Goal: Obtain resource: Download file/media

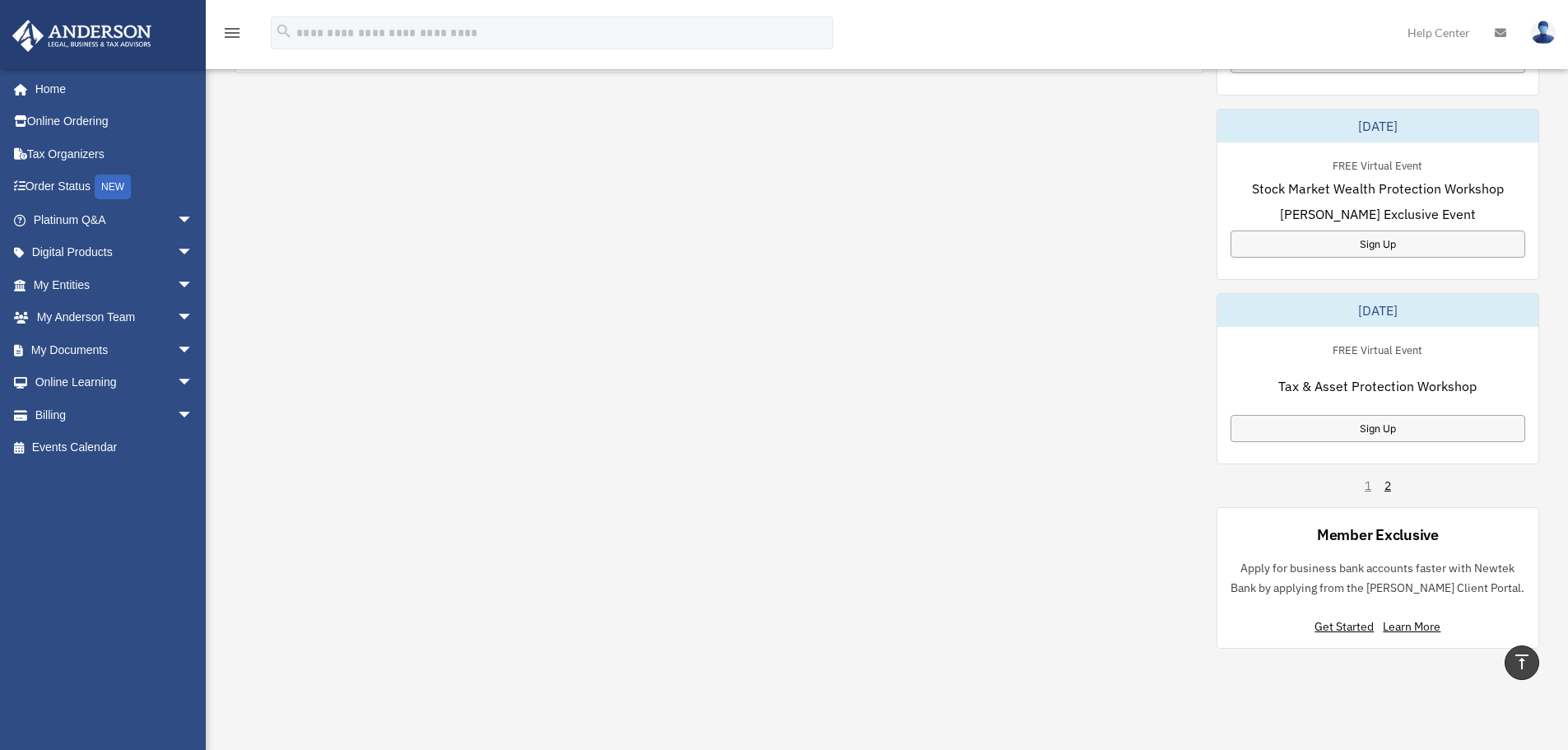
scroll to position [906, 0]
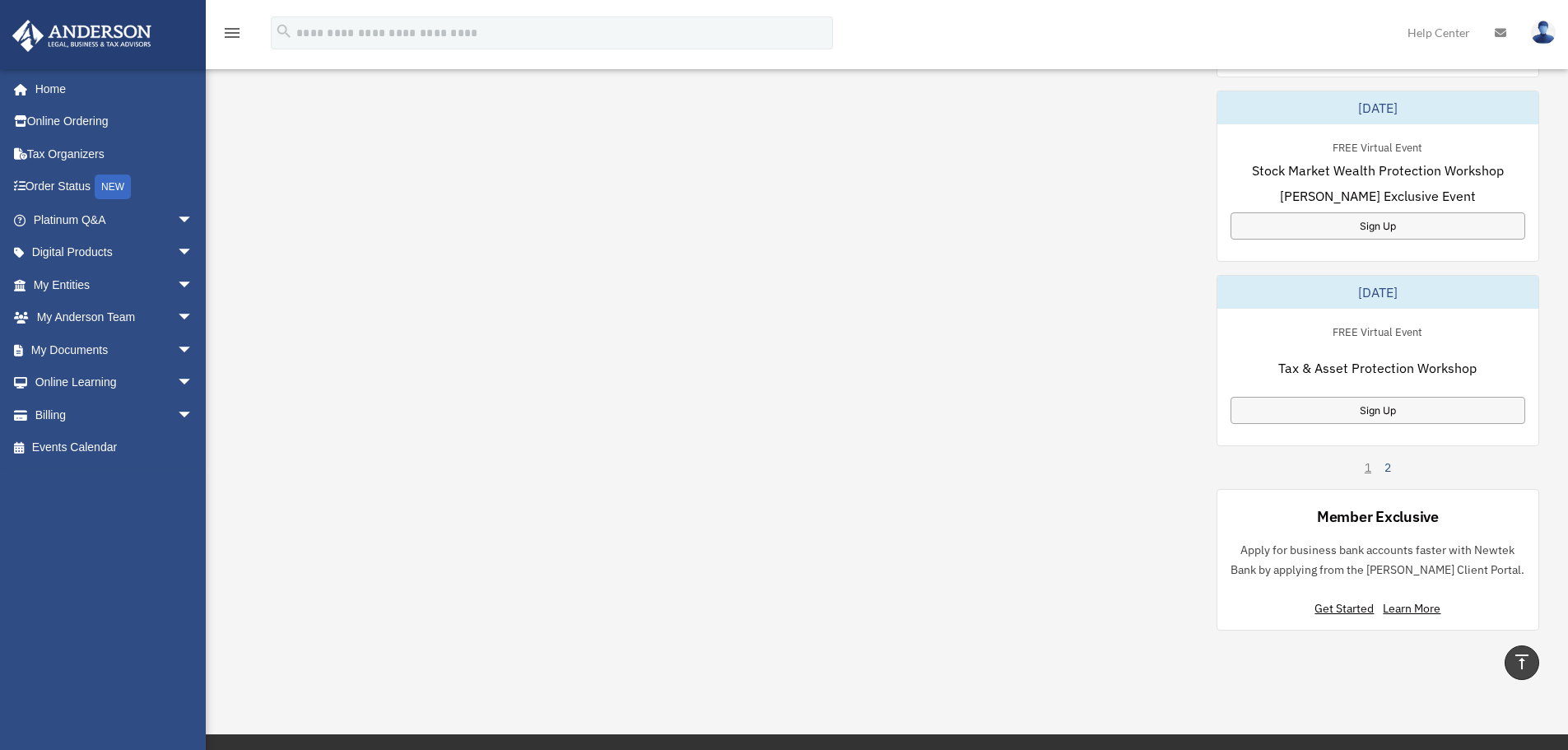
click at [1389, 463] on link "2" at bounding box center [1387, 467] width 7 height 16
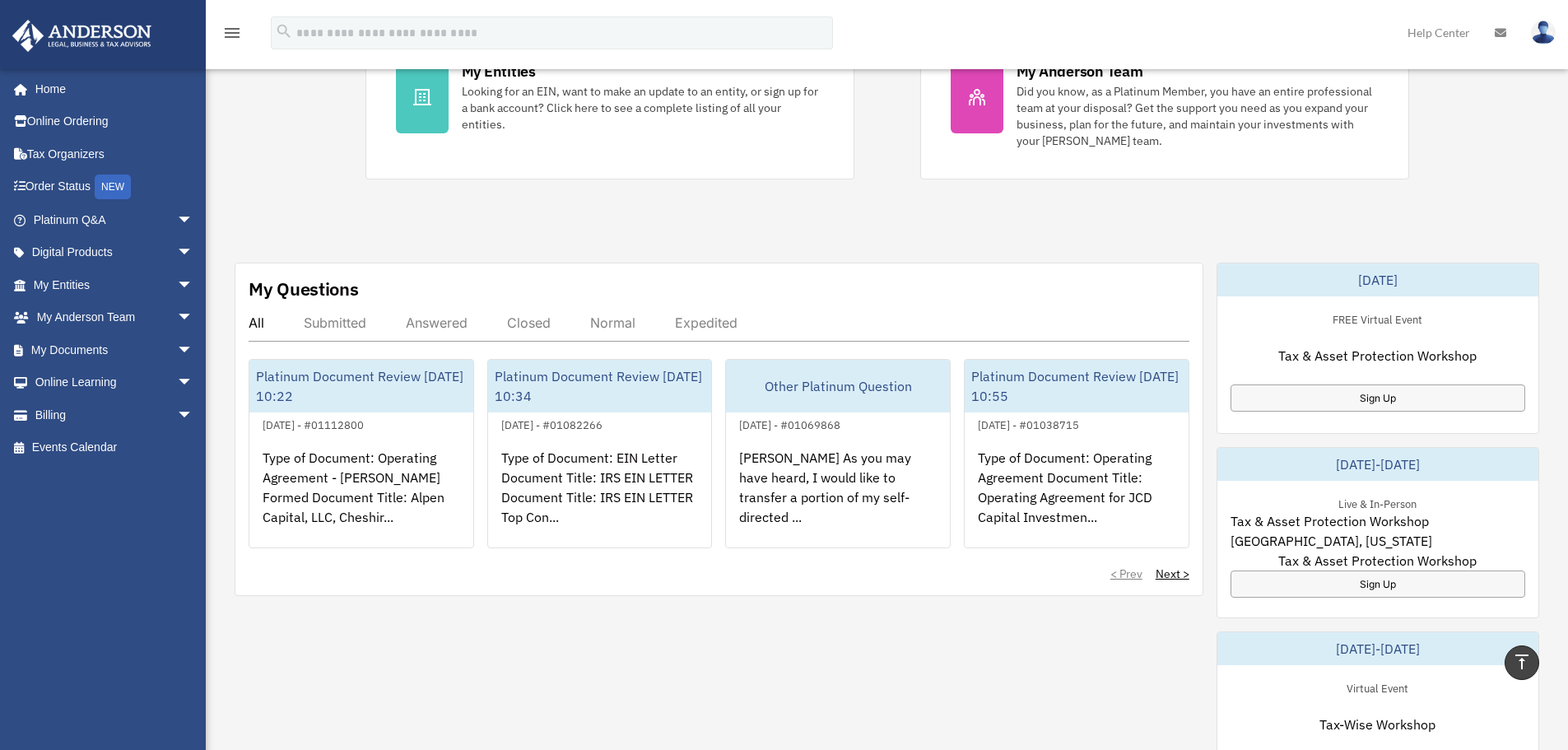
scroll to position [329, 0]
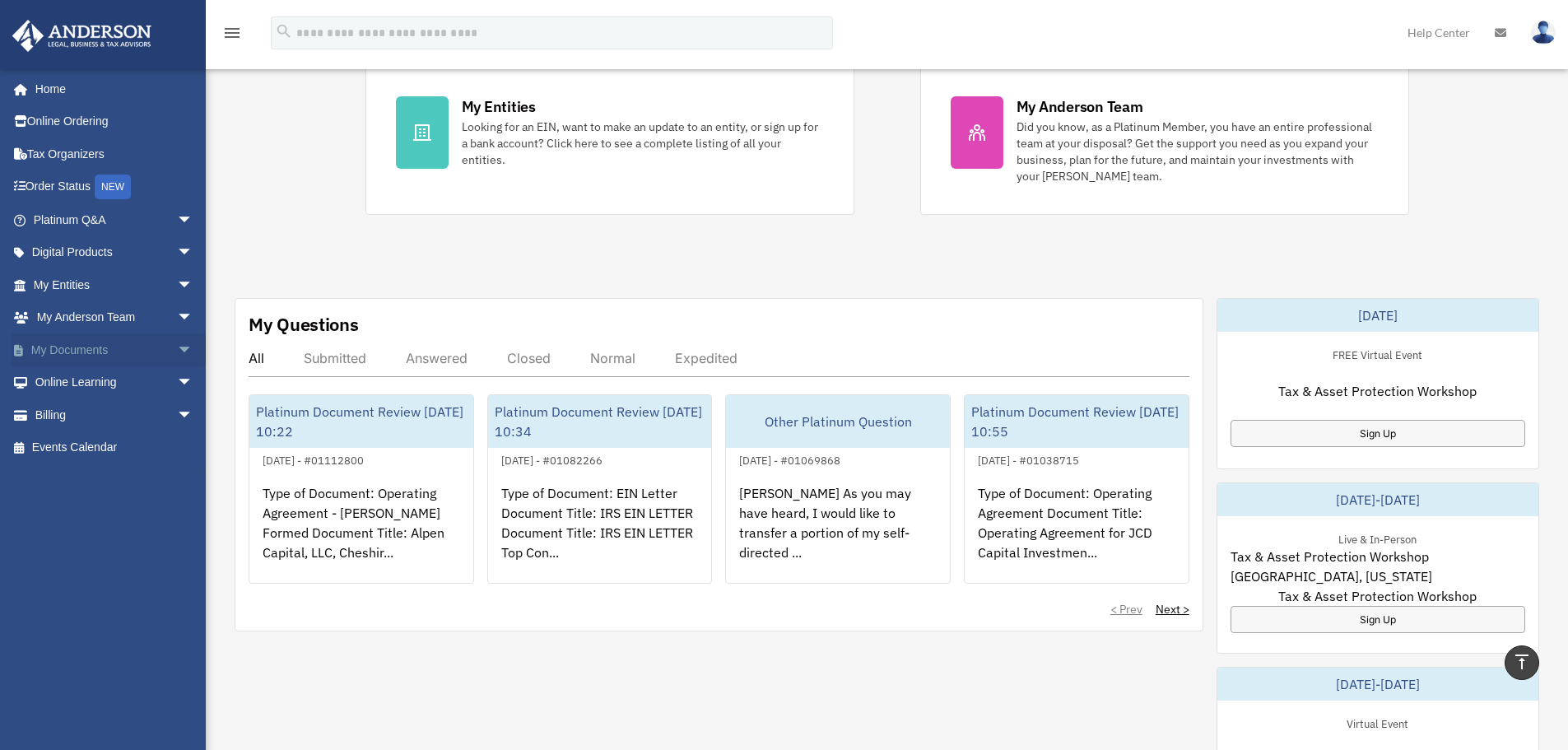
click at [177, 351] on span "arrow_drop_down" at bounding box center [193, 350] width 33 height 34
click at [127, 439] on link "Forms Library" at bounding box center [120, 447] width 195 height 33
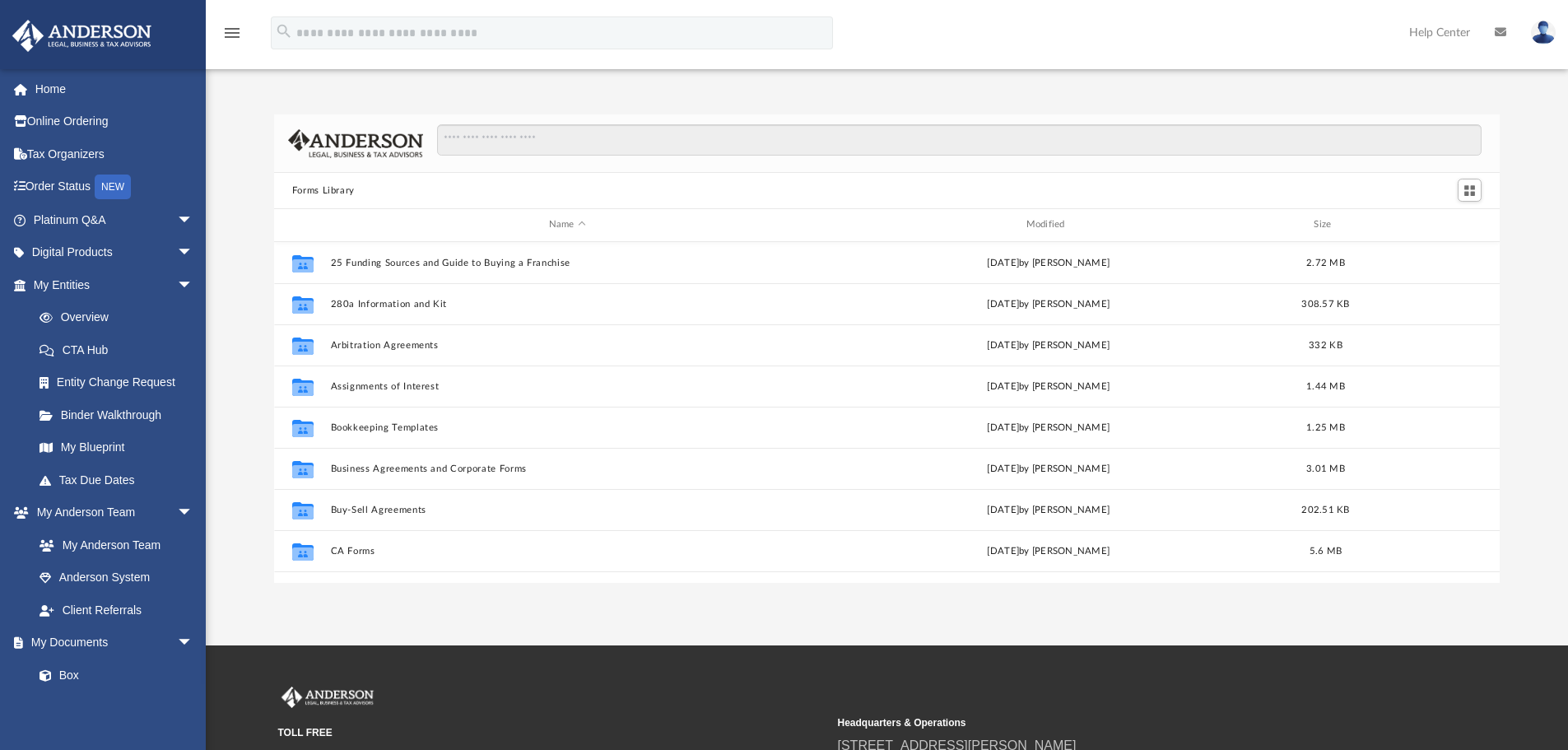
scroll to position [362, 1213]
click at [568, 136] on input "Search files and folders" at bounding box center [959, 140] width 1044 height 31
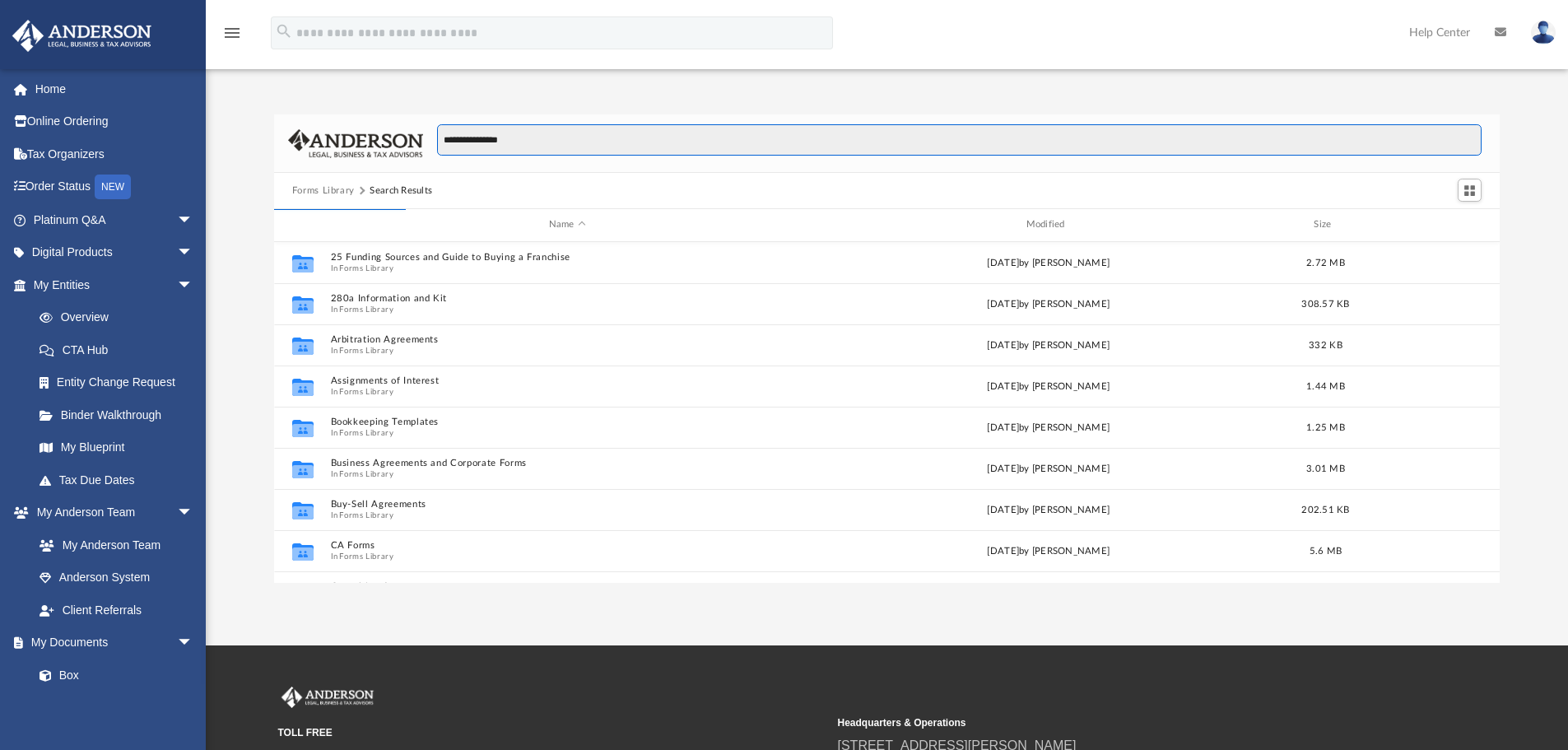
type input "**********"
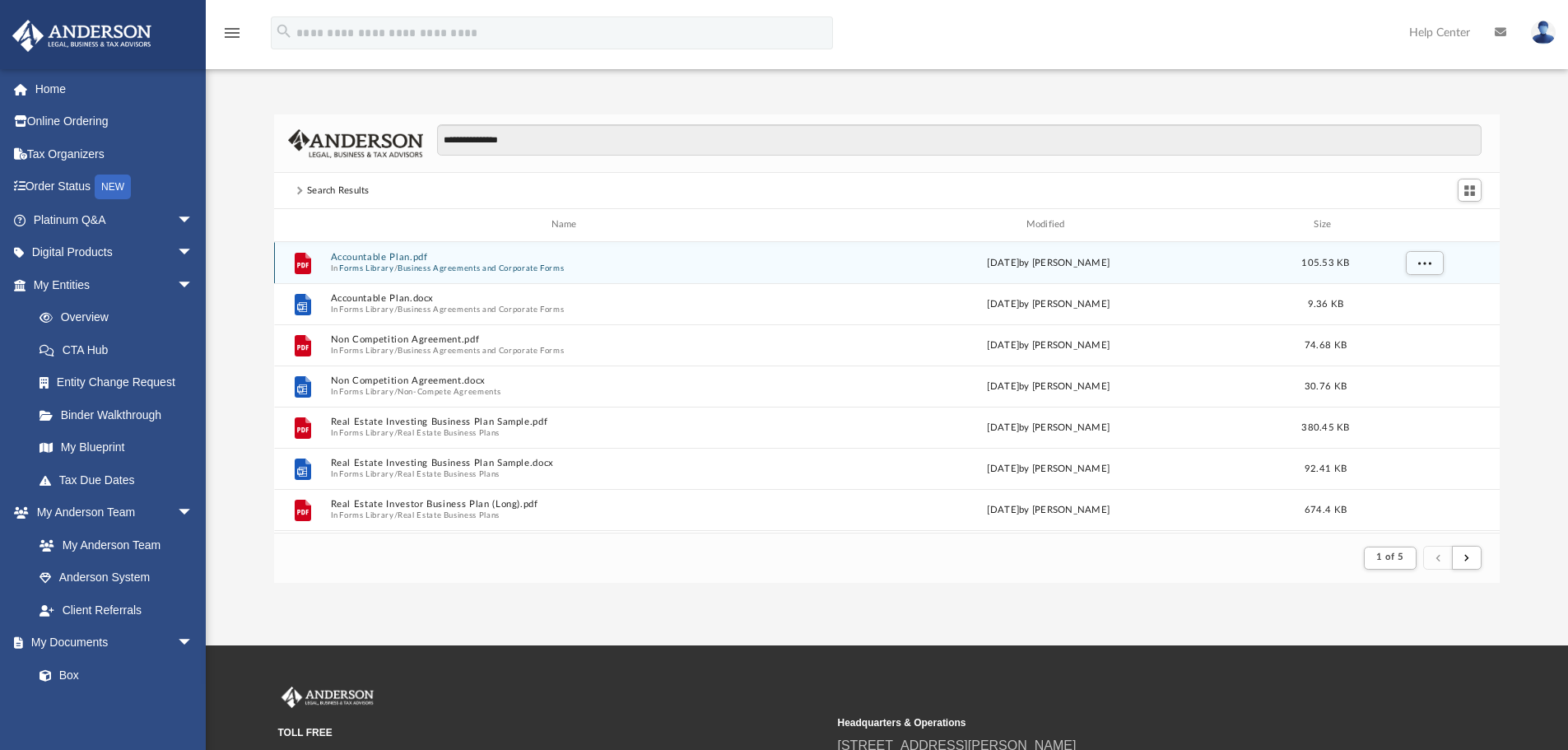
click at [377, 260] on button "Accountable Plan.pdf" at bounding box center [567, 256] width 474 height 10
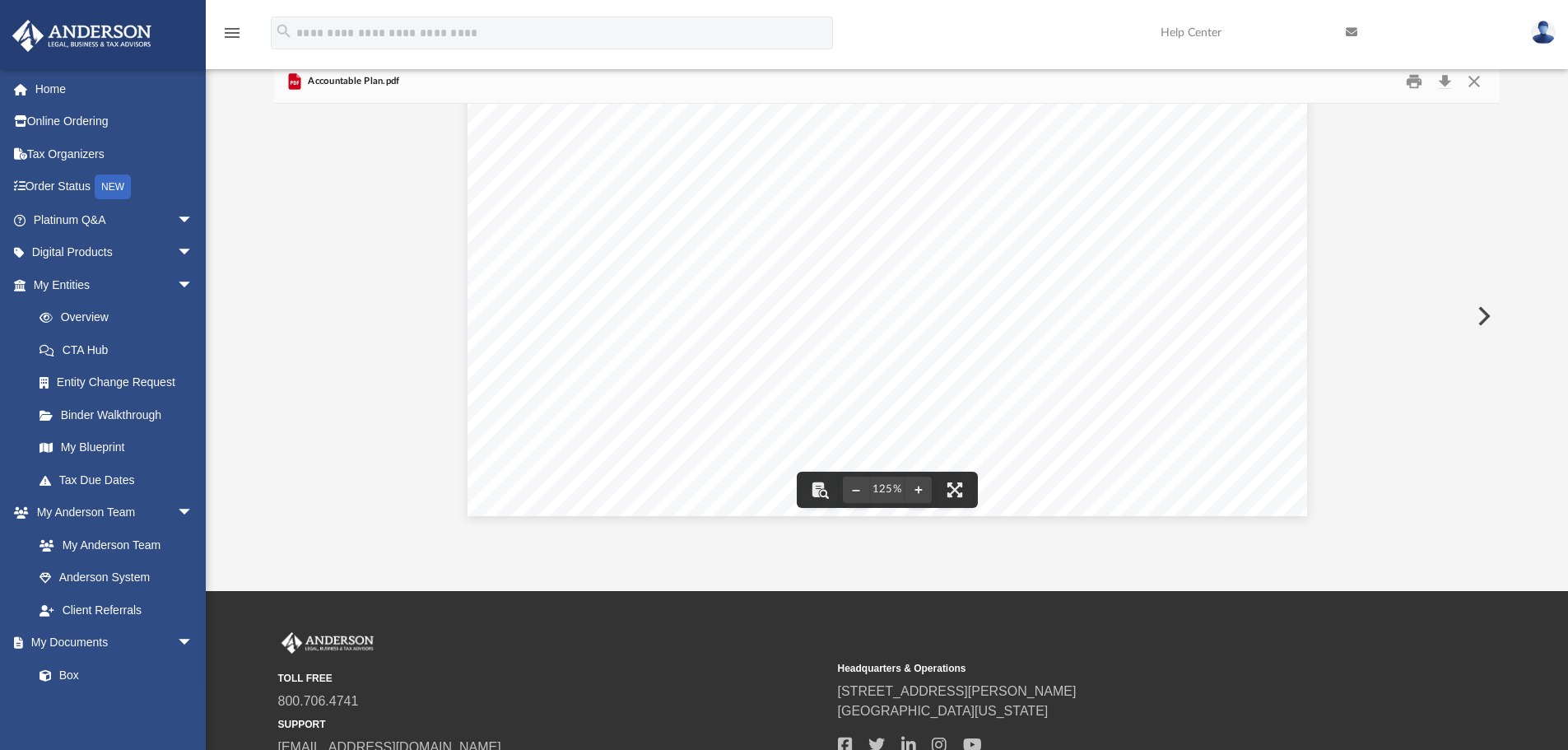
scroll to position [83, 0]
